Goal: Information Seeking & Learning: Learn about a topic

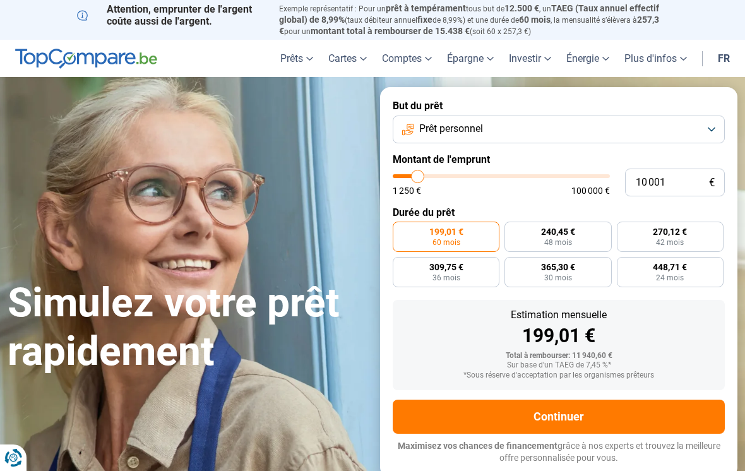
type input "10000"
radio input "true"
click at [653, 184] on input "10 001" at bounding box center [675, 183] width 100 height 28
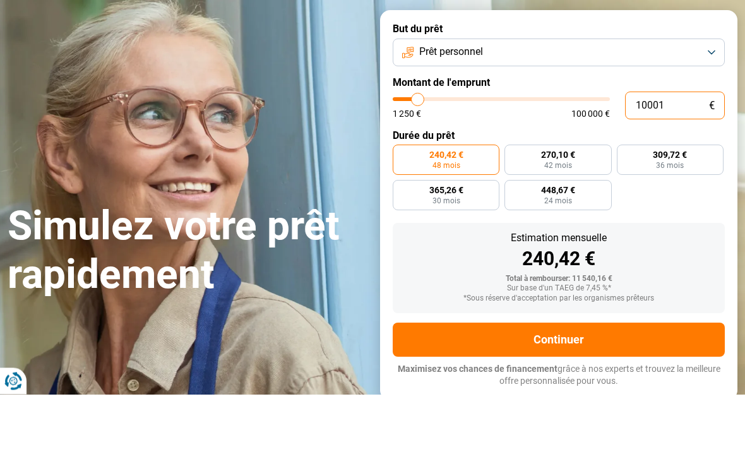
click at [688, 169] on input "10001" at bounding box center [675, 183] width 100 height 28
type input "10 001"
type input "10000"
radio input "false"
type input "1 000"
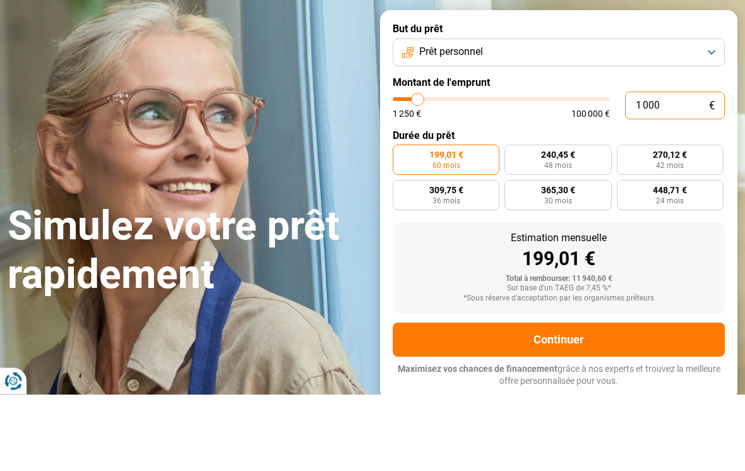
type input "1250"
type input "100"
type input "1250"
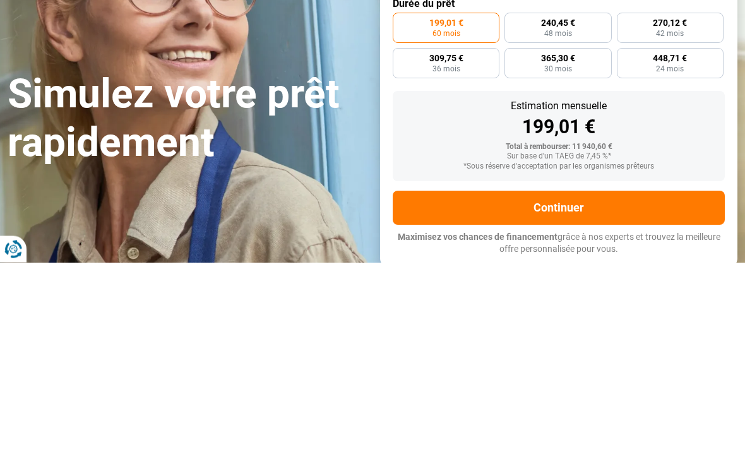
type input "10"
type input "1250"
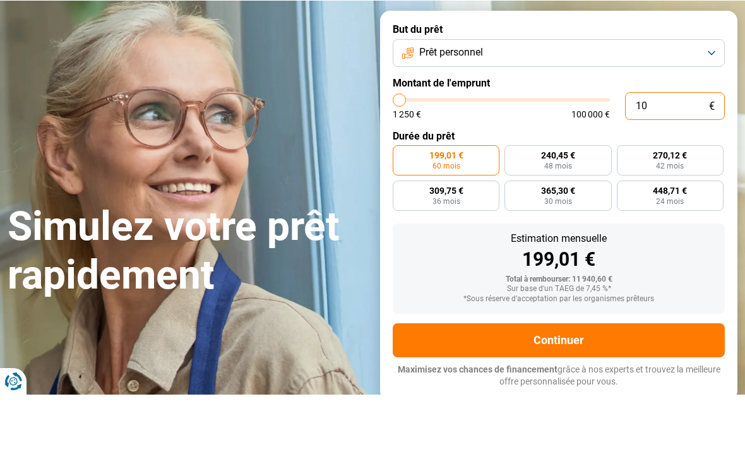
type input "1"
type input "1250"
type input "0"
type input "1250"
type input "8"
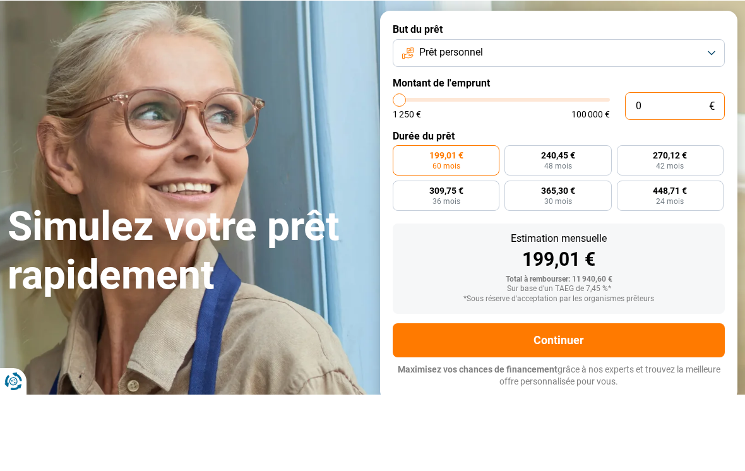
type input "1250"
type input "80"
type input "1250"
type input "800"
type input "1250"
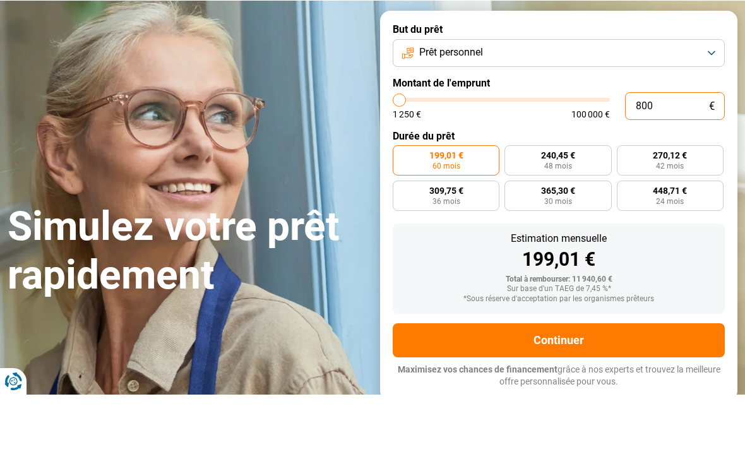
type input "8 000"
type input "8000"
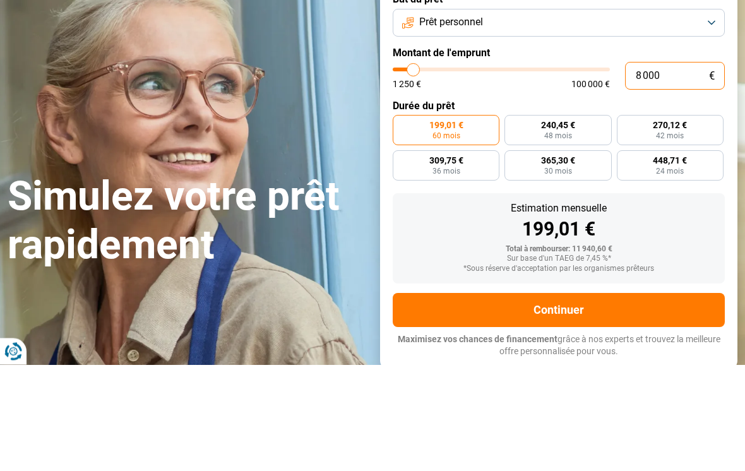
radio input "true"
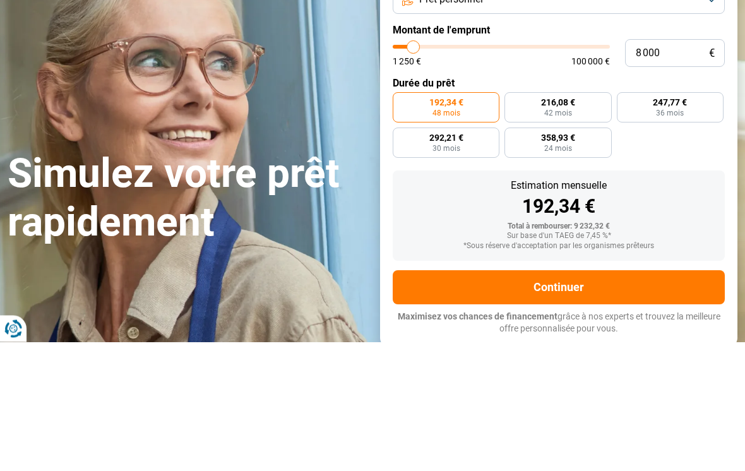
type input "91500"
click at [586, 174] on input "range" at bounding box center [501, 176] width 217 height 4
type input "91 500"
radio input "false"
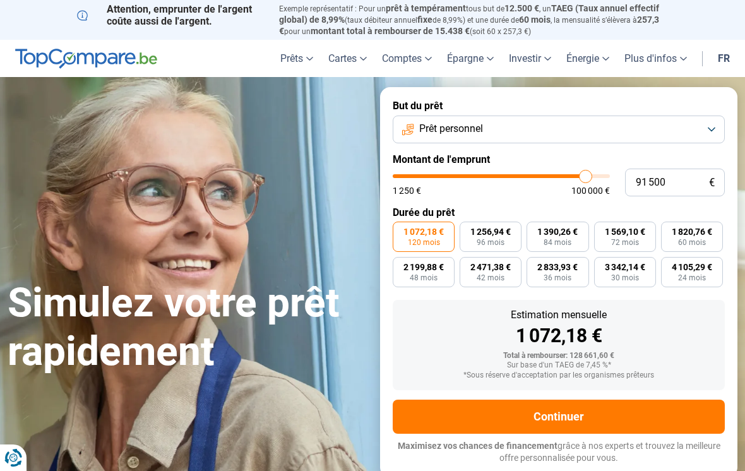
type input "91 750"
type input "91750"
type input "90 500"
type input "90500"
type input "89 000"
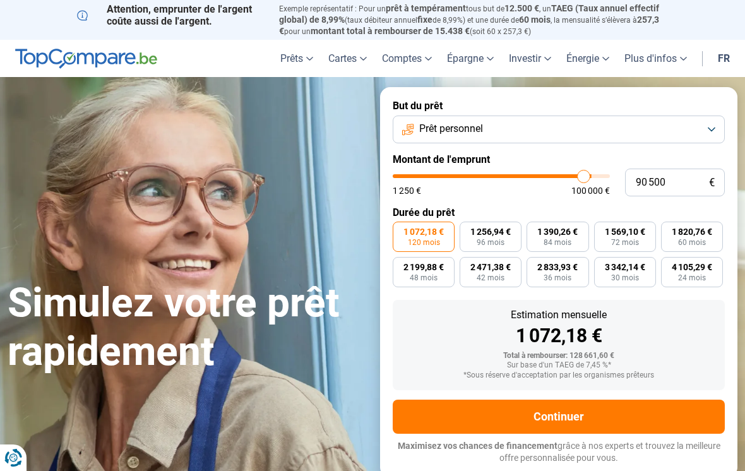
type input "89000"
type input "87 500"
type input "87500"
type input "86 000"
type input "86000"
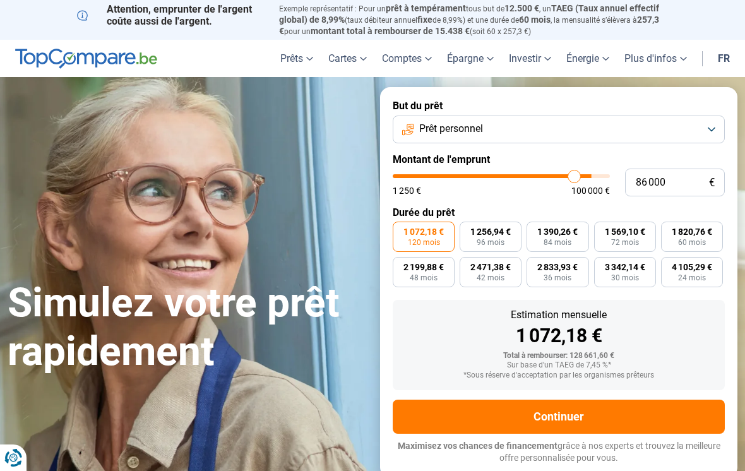
type input "84 500"
type input "84500"
type input "82 750"
type input "82750"
type input "81 750"
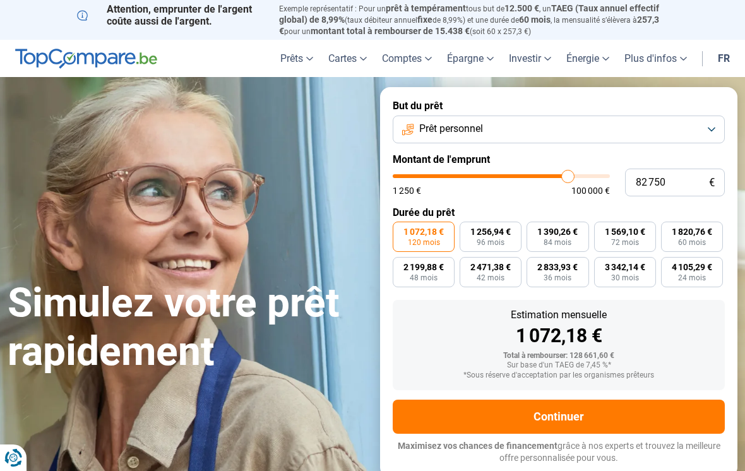
type input "81750"
type input "80 500"
type input "80500"
type input "78 750"
type input "78750"
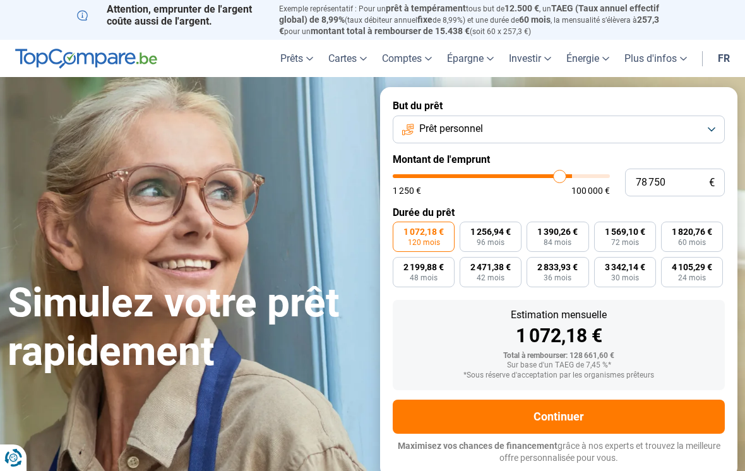
type input "78 000"
type input "78000"
type input "76 750"
type input "76750"
type input "75 500"
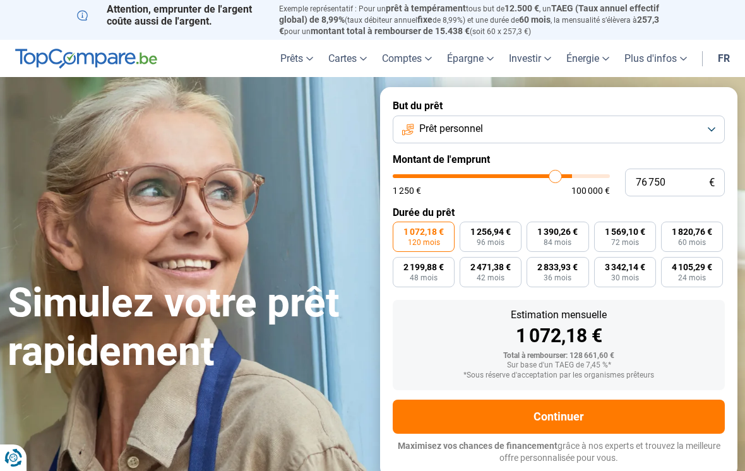
type input "75500"
type input "74 500"
type input "74500"
type input "73 750"
type input "73750"
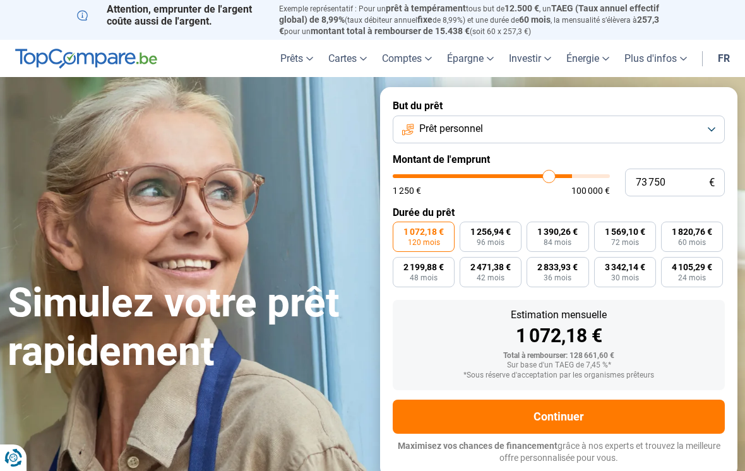
type input "72 750"
type input "72750"
type input "71 750"
type input "71750"
type input "70 500"
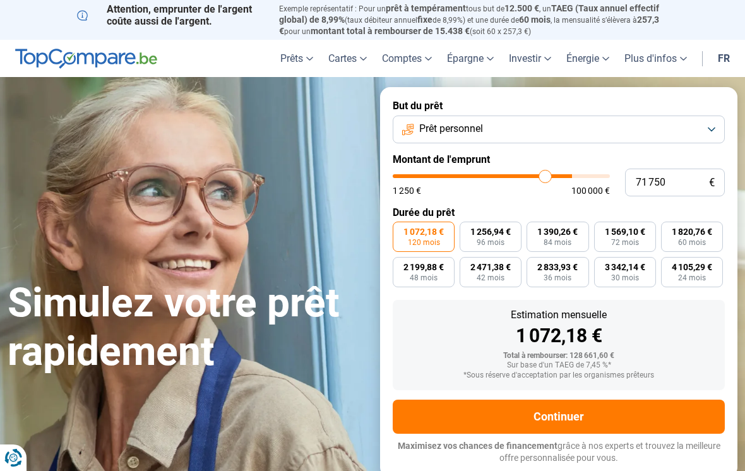
type input "70500"
type input "69 750"
type input "69750"
type input "68 500"
type input "68500"
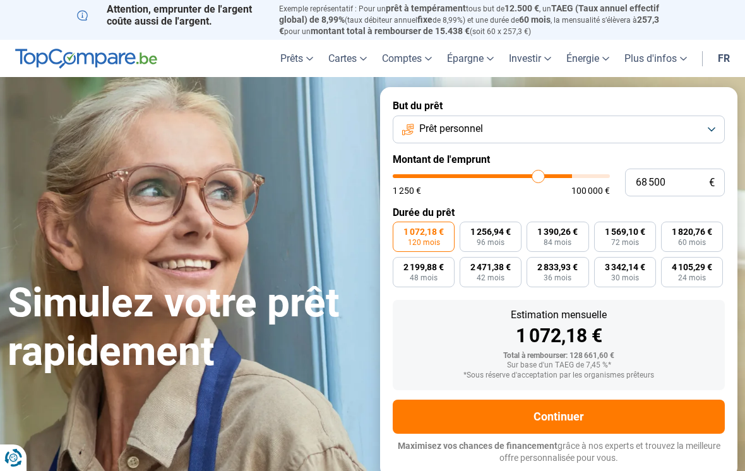
type input "67 250"
type input "67250"
type input "65 750"
type input "65750"
type input "63 750"
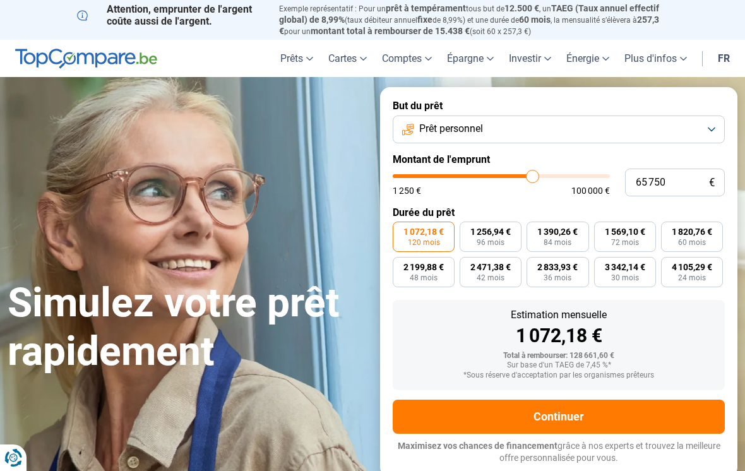
type input "63750"
type input "62 250"
type input "62250"
type input "60 000"
type input "60000"
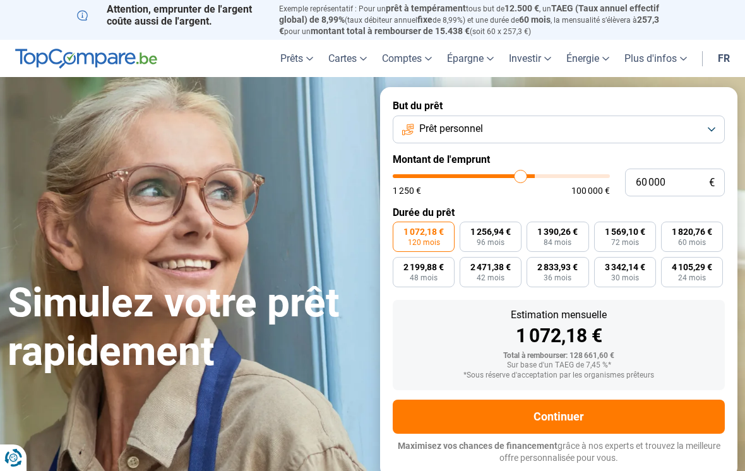
type input "58 500"
type input "58500"
type input "57 000"
type input "57000"
type input "55 250"
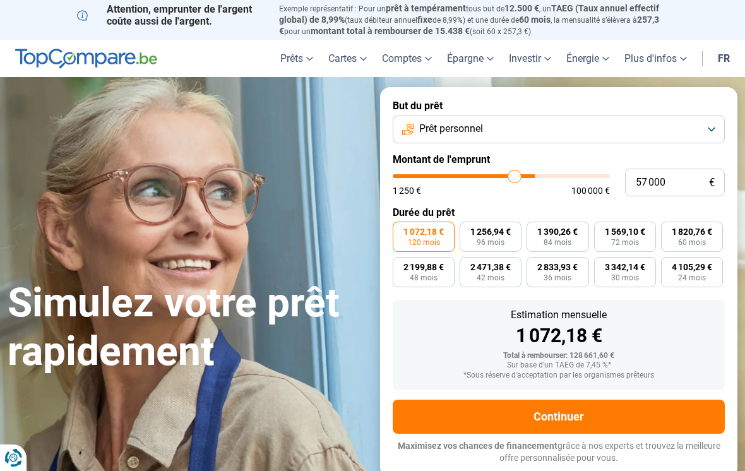
type input "55250"
type input "53 000"
type input "53000"
type input "51 750"
type input "51750"
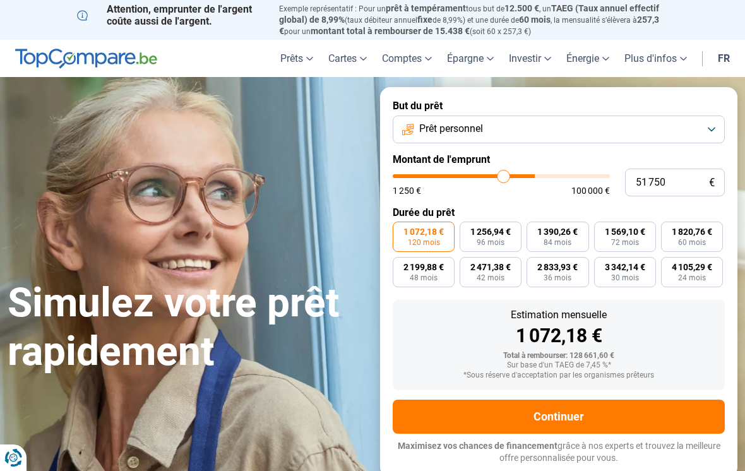
type input "49 750"
type input "49750"
type input "48 250"
type input "48250"
type input "46 000"
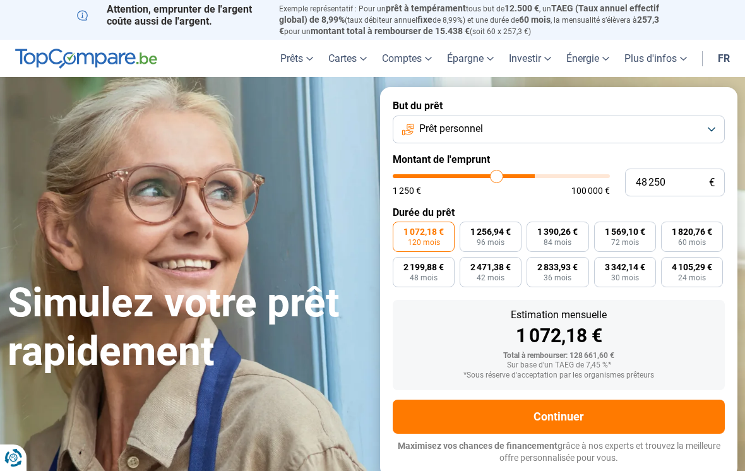
type input "46000"
type input "44 250"
type input "44250"
type input "42 250"
type input "42250"
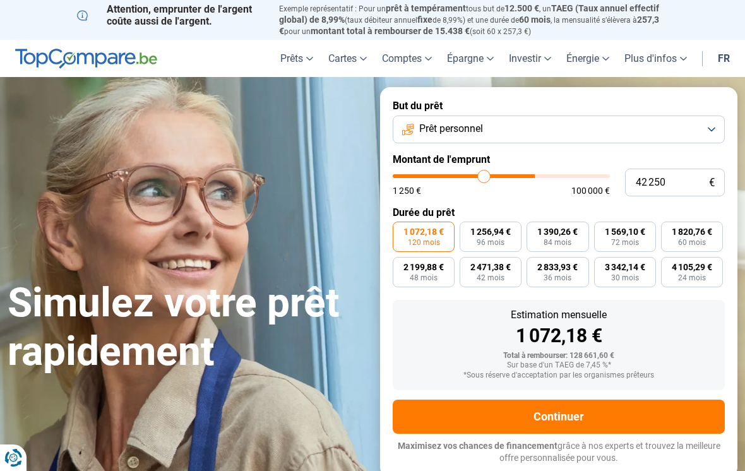
type input "40 250"
type input "40250"
type input "38 500"
type input "38500"
type input "36 750"
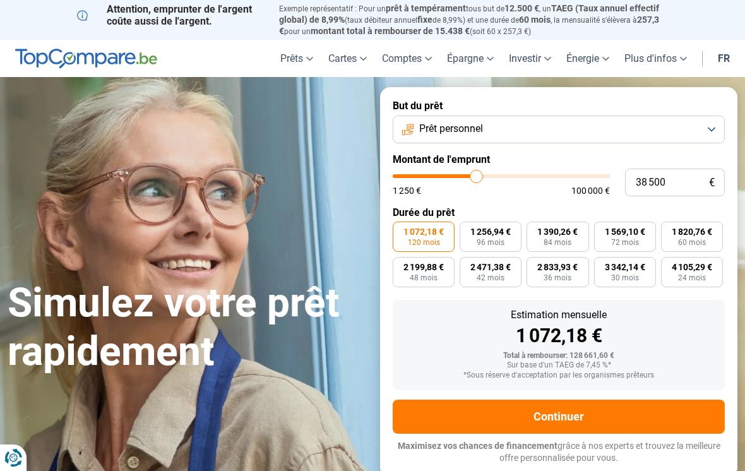
type input "36750"
type input "35 250"
type input "35250"
type input "33 000"
type input "33000"
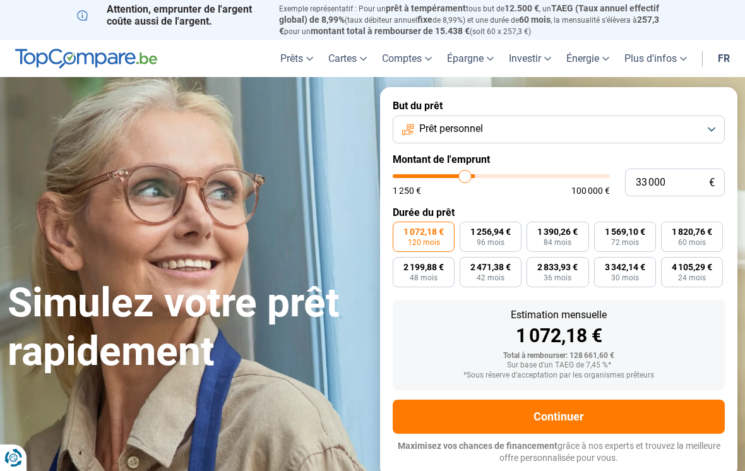
type input "31 500"
type input "31500"
type input "30 000"
type input "30000"
type input "27 750"
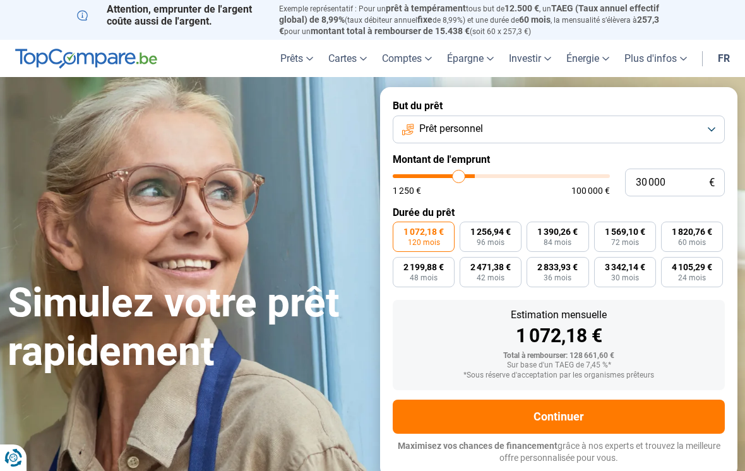
type input "27750"
type input "26 250"
type input "26250"
type input "25 000"
type input "25000"
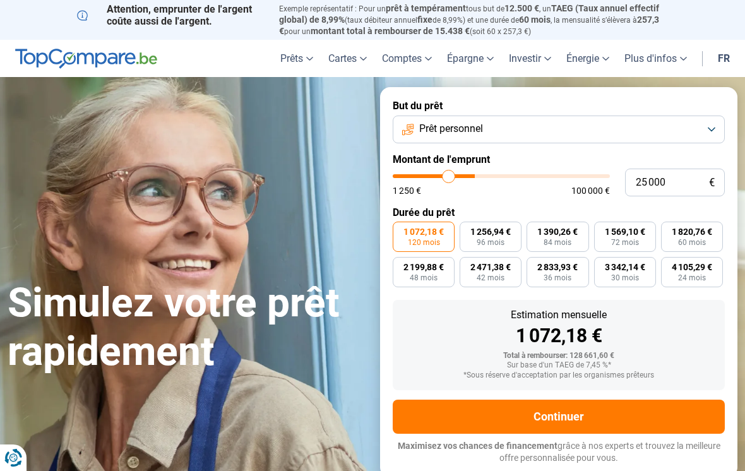
type input "23 750"
type input "23750"
type input "22 000"
type input "22000"
type input "19 750"
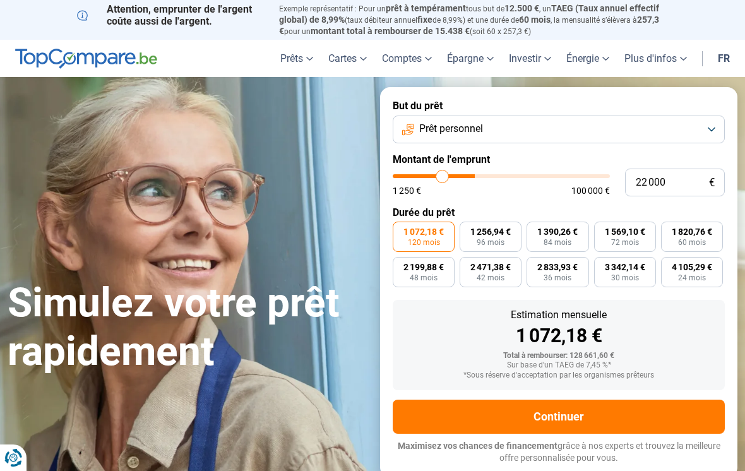
type input "19750"
type input "18 000"
type input "18000"
type input "16 250"
type input "16250"
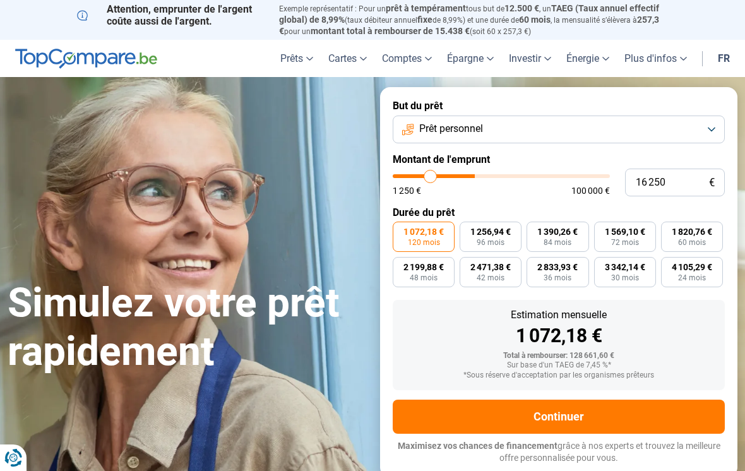
type input "15 000"
type input "15000"
type input "14 000"
type input "14000"
radio input "true"
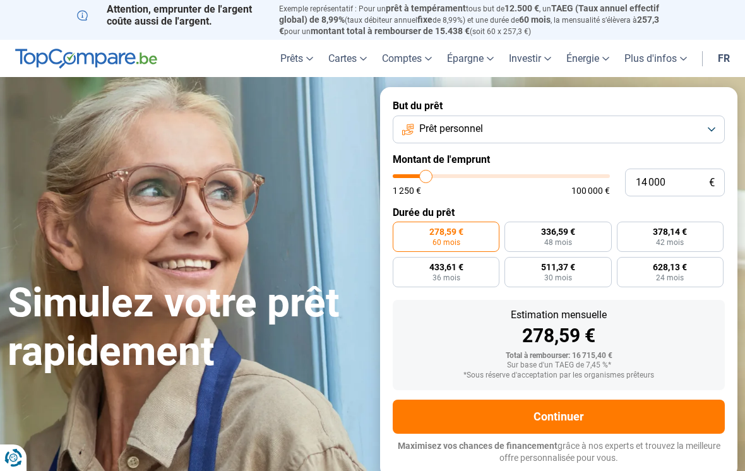
type input "18 000"
type input "18000"
type input "19 000"
type input "19000"
type input "19 250"
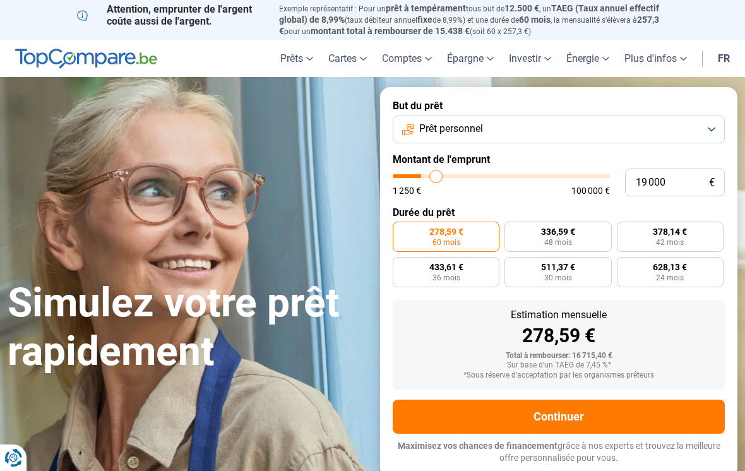
type input "19250"
type input "20 250"
type input "20250"
type input "21 000"
type input "21000"
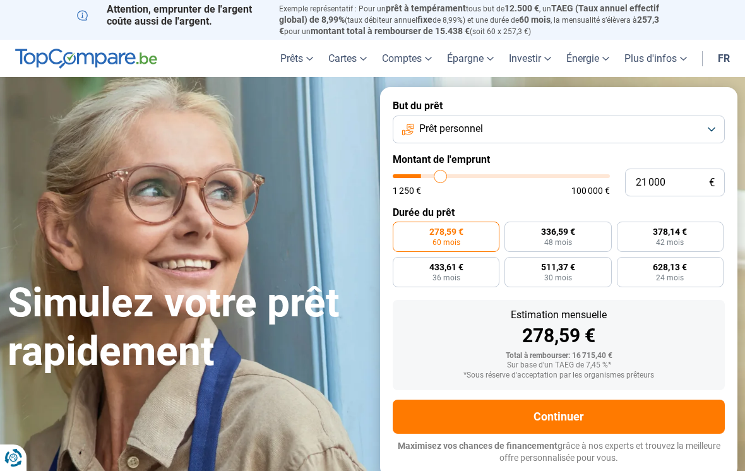
type input "22 000"
type input "22000"
type input "22 750"
type input "22750"
type input "23 250"
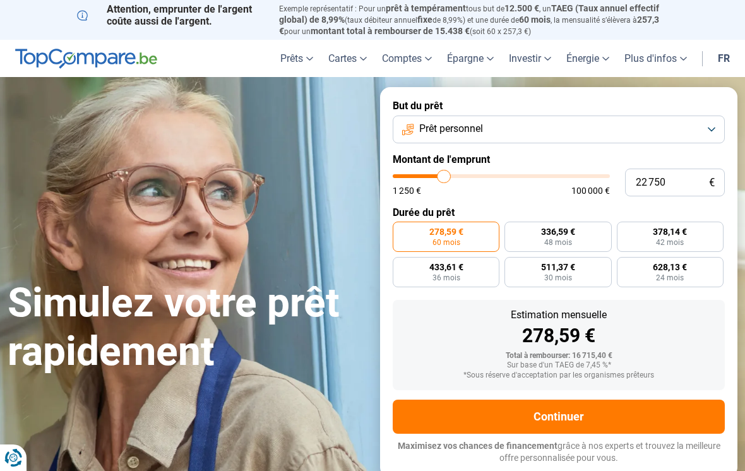
type input "23250"
type input "24 250"
type input "24250"
type input "24 750"
type input "24750"
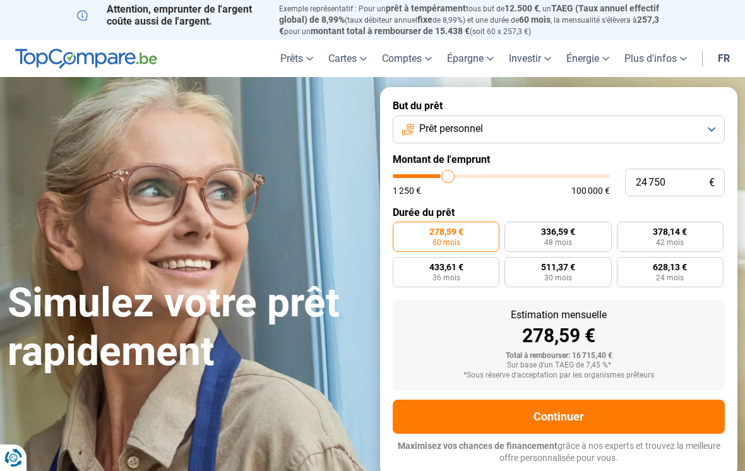
type input "25 000"
type input "25000"
type input "25 750"
type input "25750"
type input "26 000"
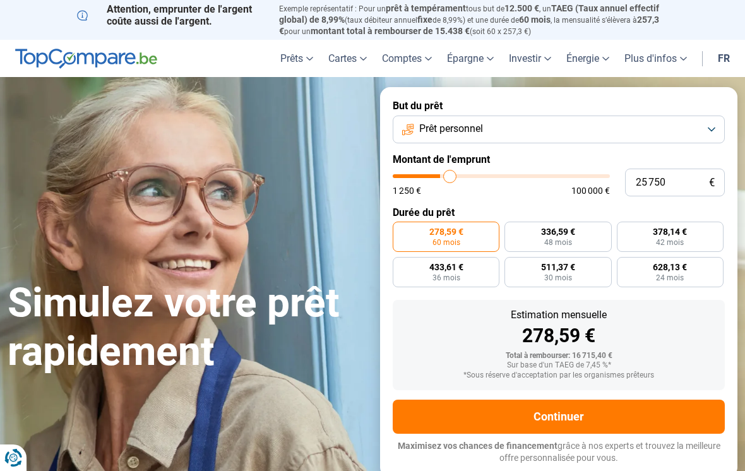
type input "26000"
type input "26 750"
type input "26750"
type input "27 250"
type input "27250"
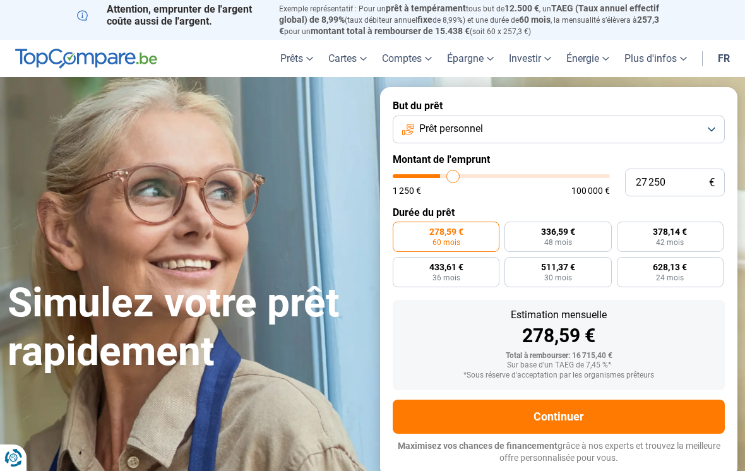
type input "27 750"
type input "27750"
type input "28 500"
type input "28500"
type input "29 000"
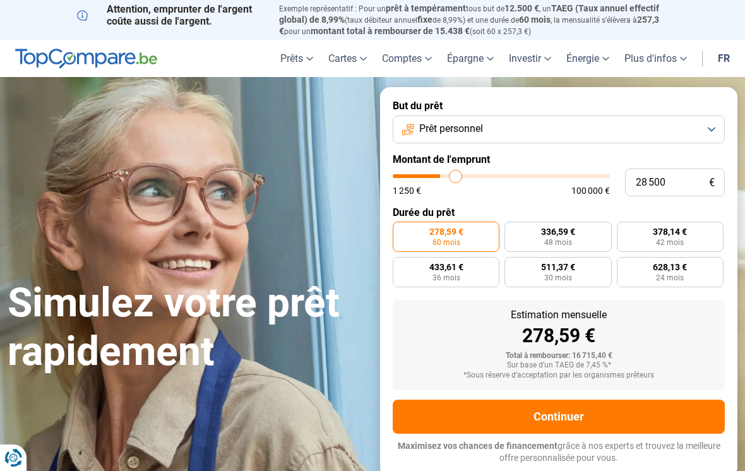
type input "29000"
type input "29 750"
type input "29750"
type input "30 250"
type input "30250"
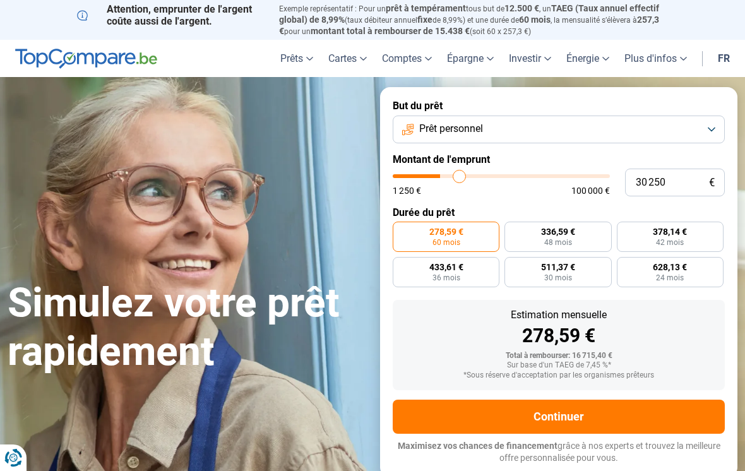
type input "31 000"
type input "31000"
type input "31 250"
type input "31250"
type input "31 500"
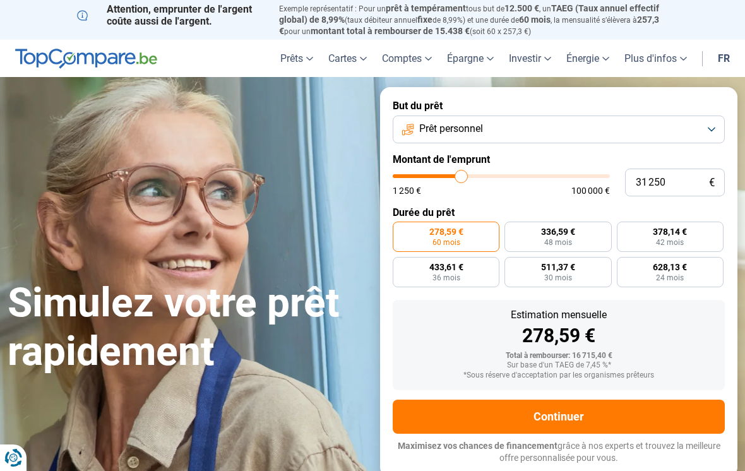
type input "31500"
type input "31 750"
type input "31750"
type input "32 250"
type input "32250"
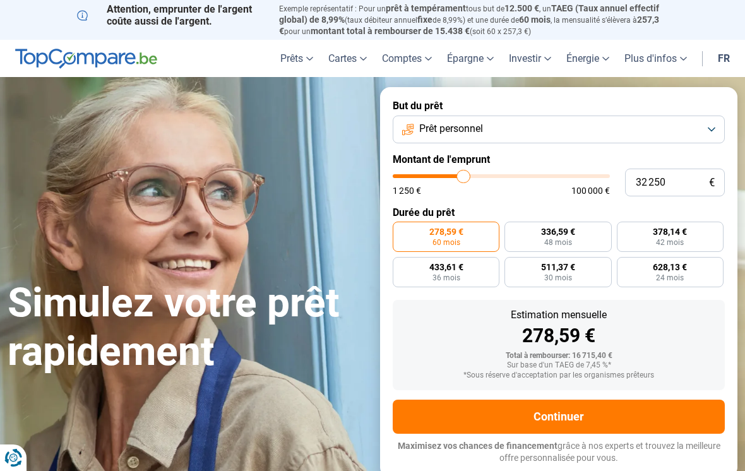
type input "32 500"
type input "32500"
type input "32 750"
type input "32750"
type input "33 000"
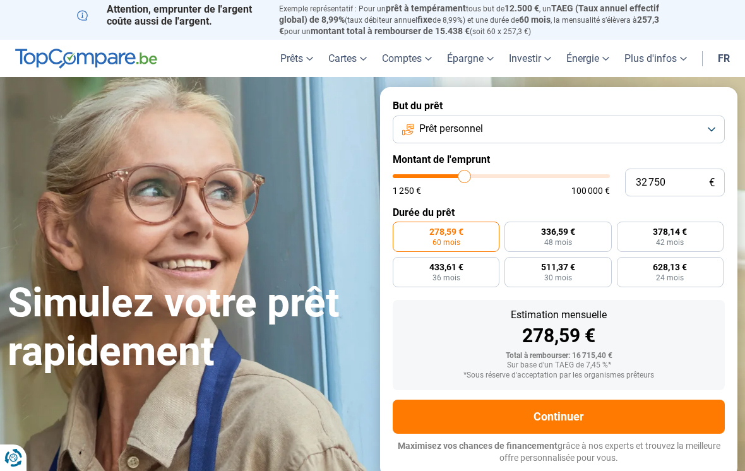
type input "33000"
type input "34 000"
type input "34000"
type input "34 500"
type input "34500"
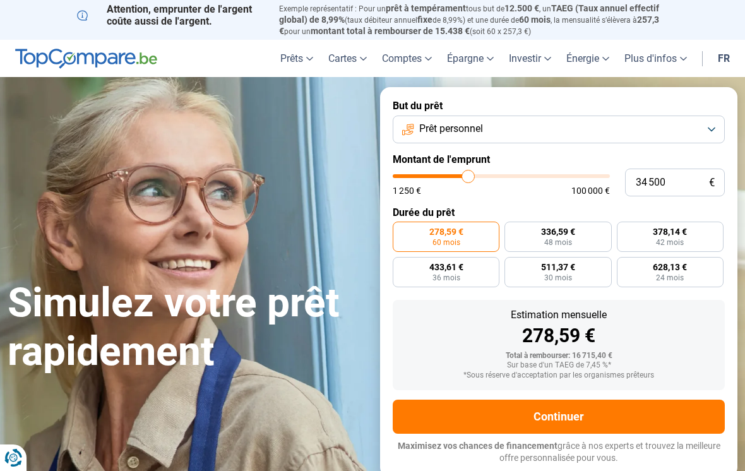
type input "35 000"
type input "35000"
type input "35 250"
type input "35250"
type input "35 500"
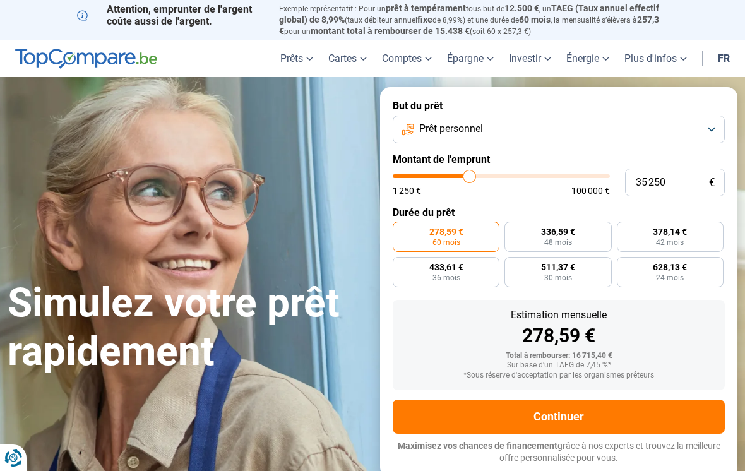
type input "35500"
type input "35 750"
type input "35750"
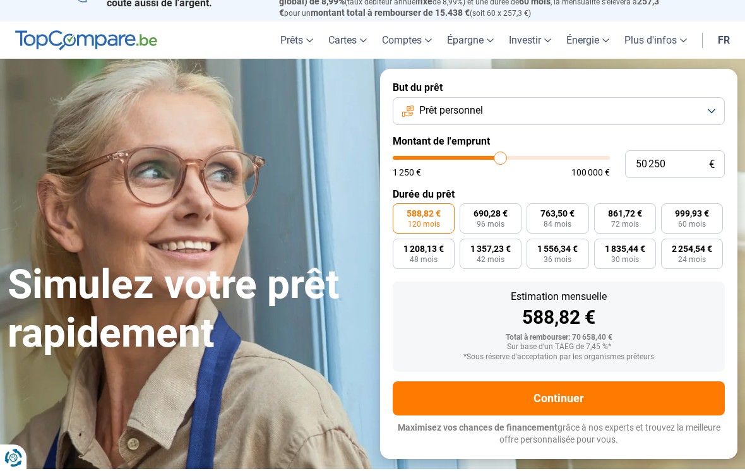
scroll to position [20, 0]
